Goal: Transaction & Acquisition: Book appointment/travel/reservation

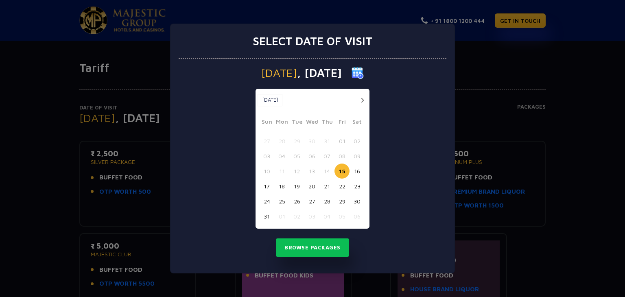
click at [314, 200] on button "27" at bounding box center [311, 201] width 15 height 15
click at [318, 246] on button "Browse Packages" at bounding box center [312, 247] width 73 height 19
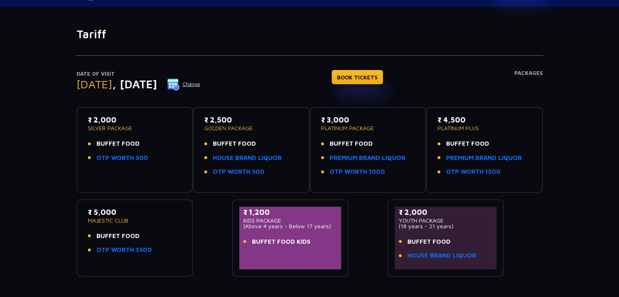
scroll to position [28, 0]
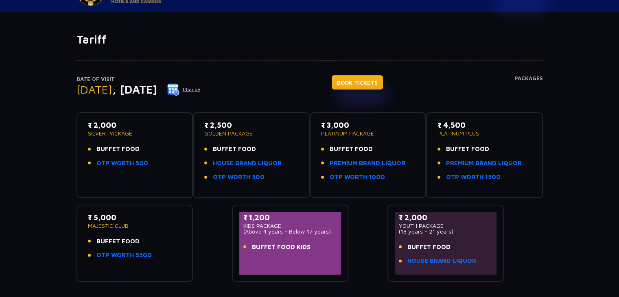
click at [383, 83] on link "BOOK TICKETS" at bounding box center [356, 82] width 51 height 14
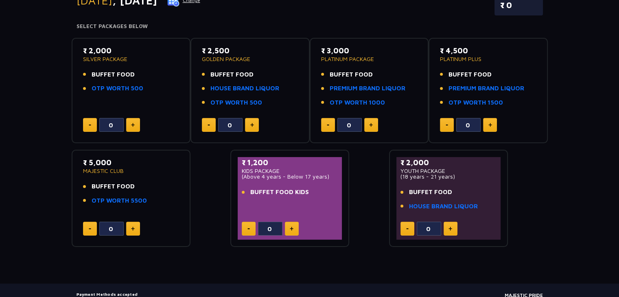
scroll to position [118, 0]
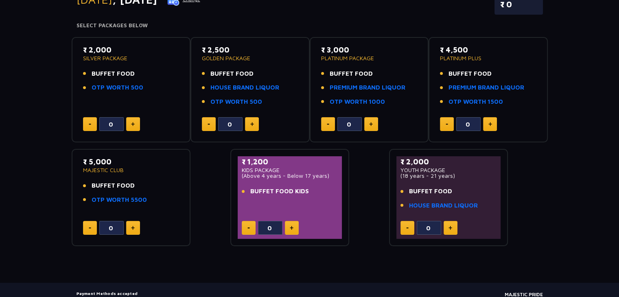
click at [135, 119] on button at bounding box center [133, 124] width 14 height 14
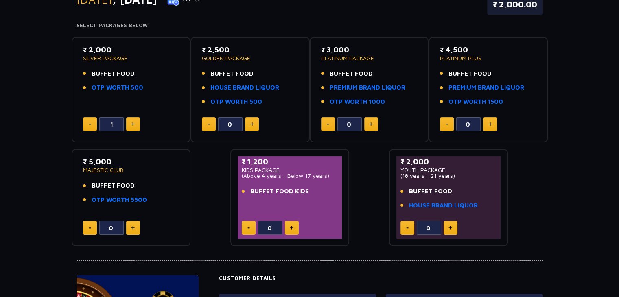
click at [135, 119] on button at bounding box center [133, 124] width 14 height 14
type input "4"
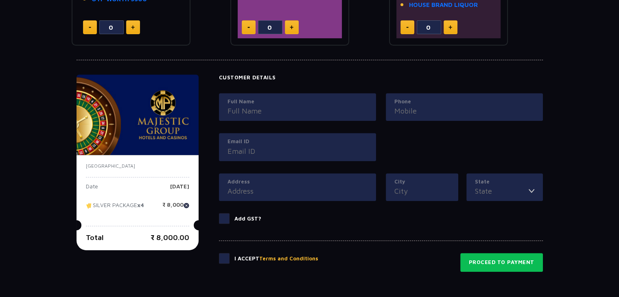
scroll to position [59, 0]
